Goal: Book appointment/travel/reservation

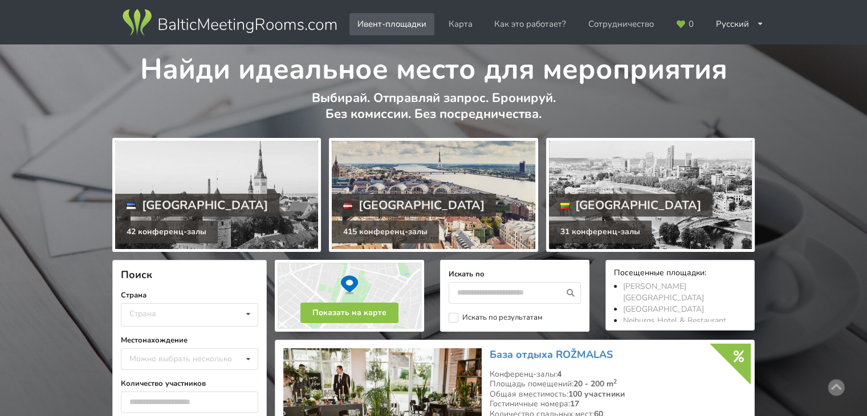
click at [457, 193] on div at bounding box center [433, 195] width 203 height 108
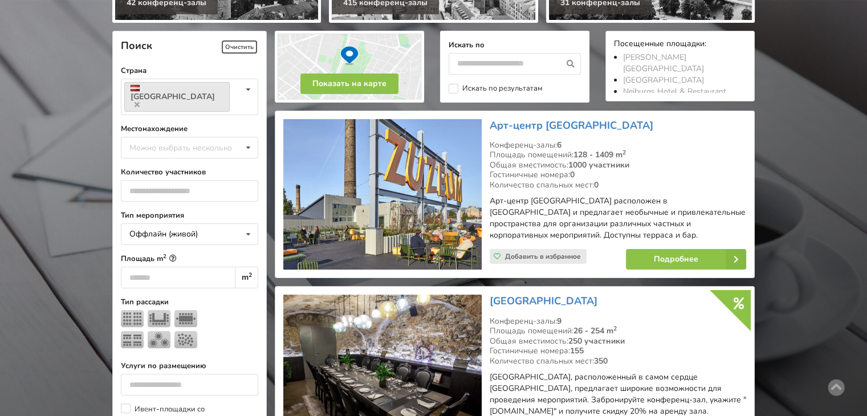
scroll to position [233, 0]
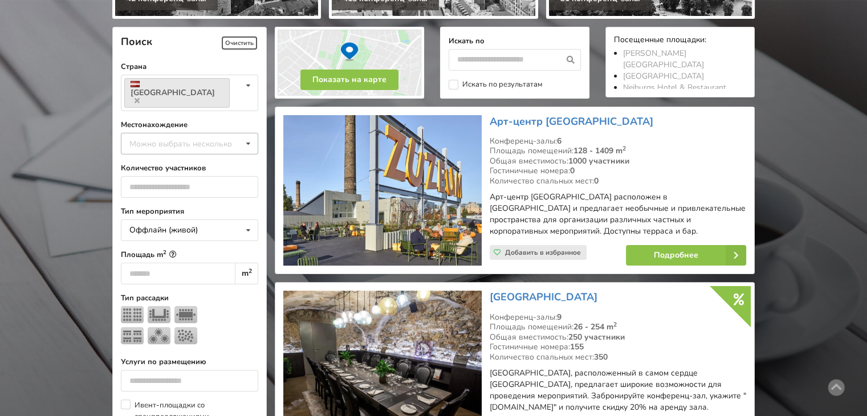
click at [157, 137] on div "Можно выбрать несколько" at bounding box center [192, 143] width 131 height 13
type input "*"
click at [174, 137] on div "Можно выбрать несколько" at bounding box center [192, 143] width 131 height 13
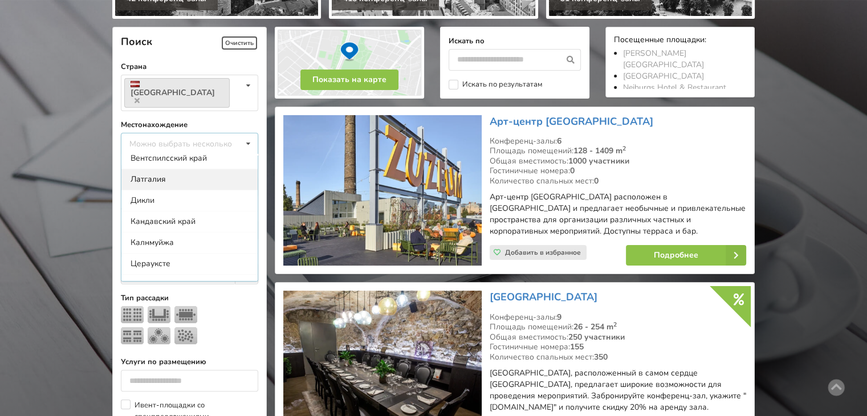
click at [160, 169] on div "Латгалия" at bounding box center [189, 179] width 136 height 21
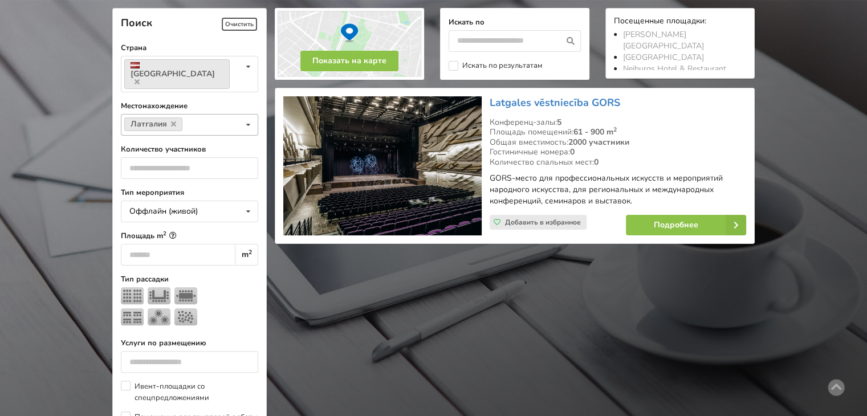
scroll to position [255, 0]
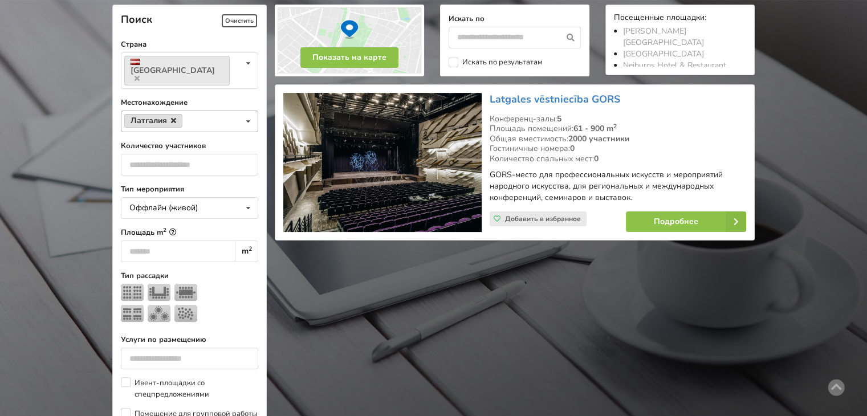
click at [172, 117] on icon at bounding box center [173, 120] width 5 height 7
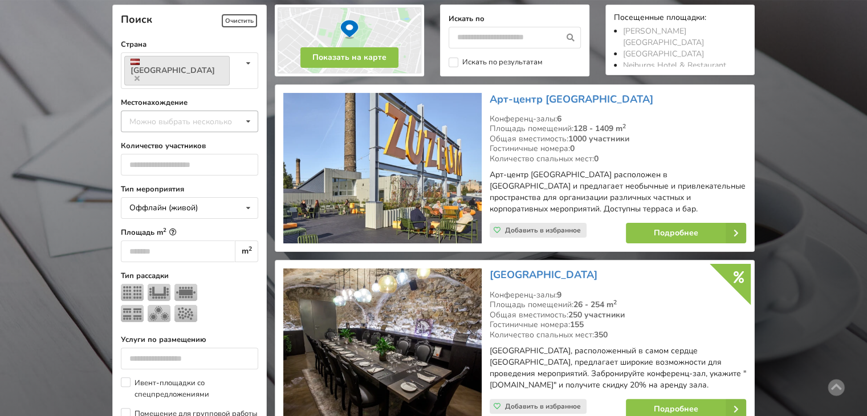
click at [247, 111] on icon at bounding box center [248, 121] width 17 height 21
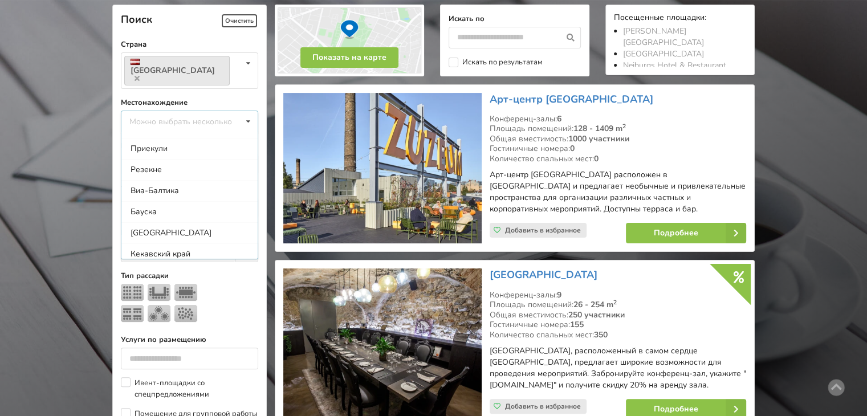
scroll to position [921, 0]
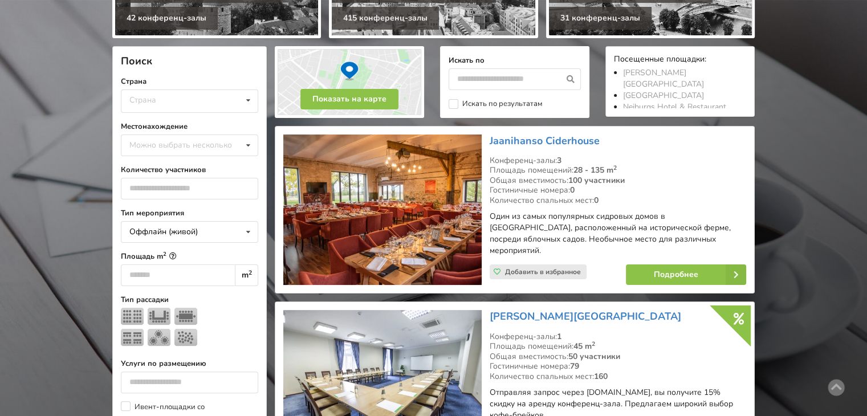
scroll to position [206, 0]
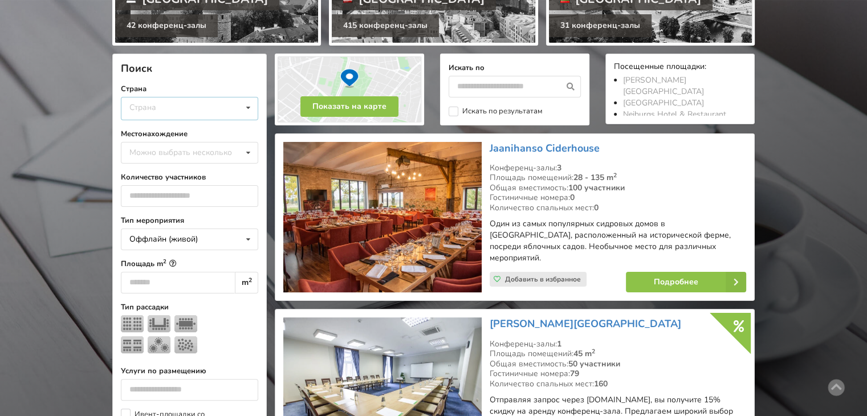
click at [227, 104] on div "Страна Латвия [GEOGRAPHIC_DATA] [GEOGRAPHIC_DATA]" at bounding box center [189, 108] width 137 height 23
click at [181, 129] on div "[GEOGRAPHIC_DATA]" at bounding box center [189, 130] width 136 height 21
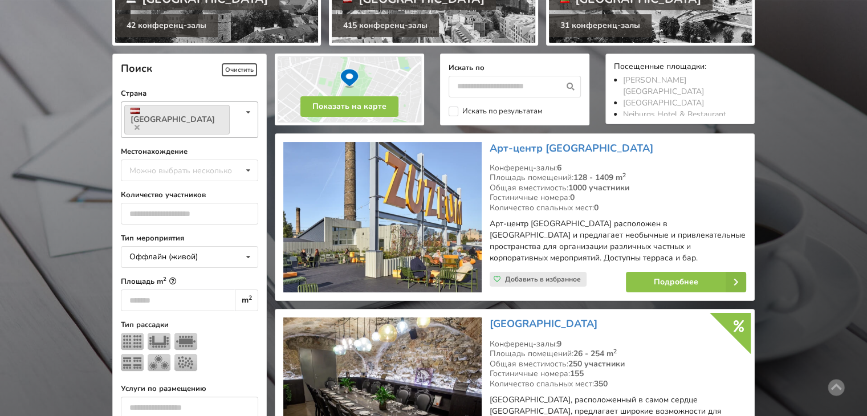
scroll to position [255, 0]
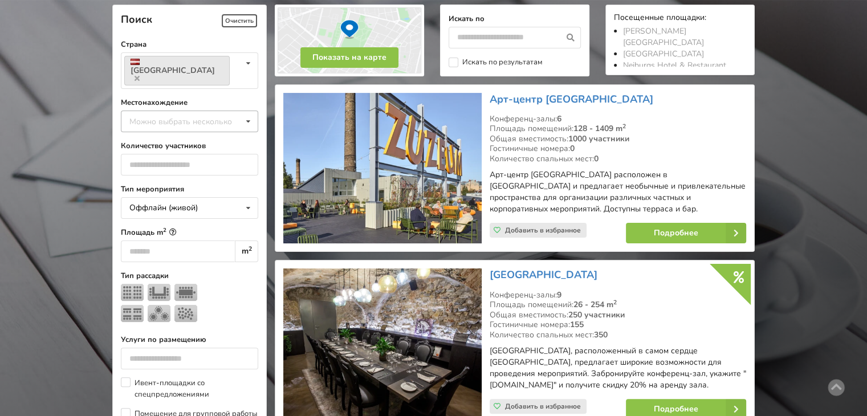
click at [249, 111] on icon at bounding box center [248, 121] width 17 height 21
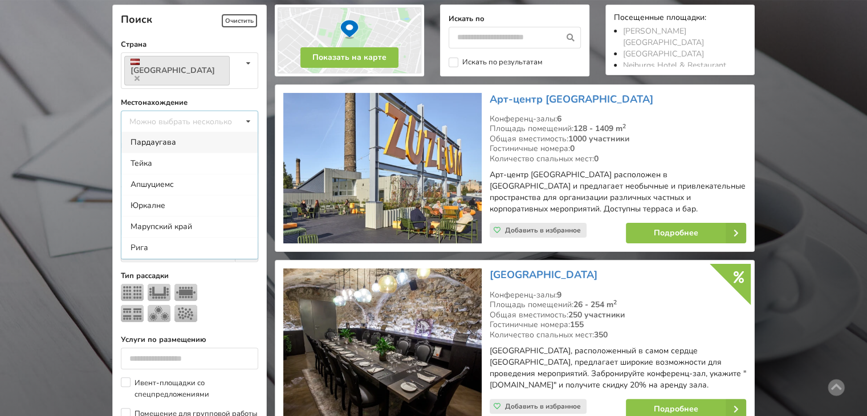
click at [201, 132] on div "Пардаугава" at bounding box center [189, 142] width 136 height 21
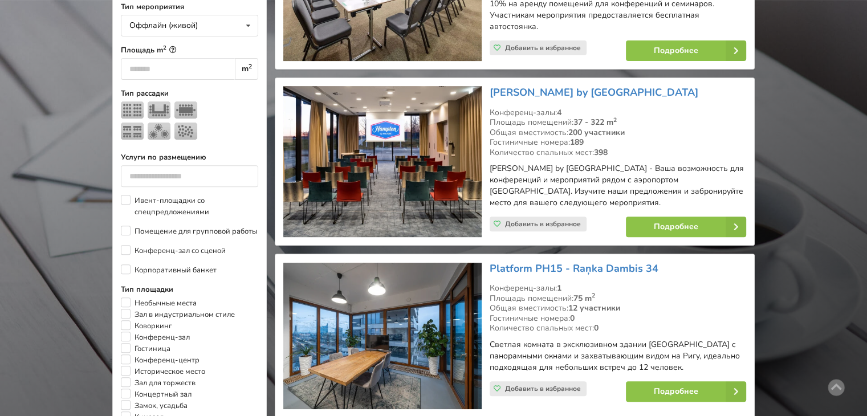
scroll to position [478, 0]
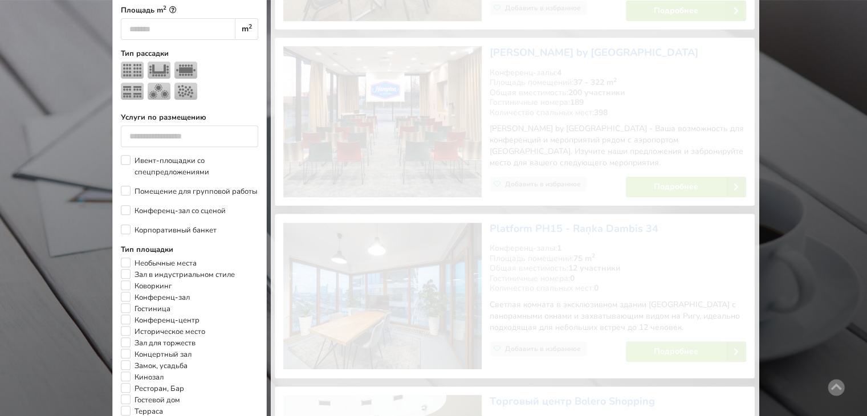
scroll to position [255, 0]
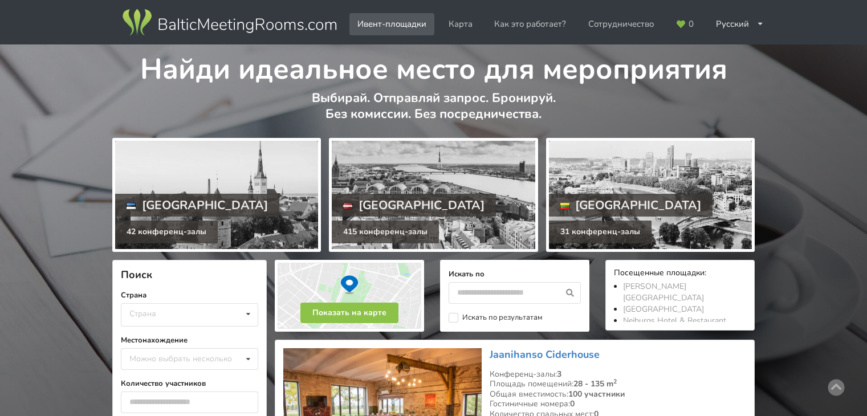
scroll to position [255, 0]
